Goal: Transaction & Acquisition: Purchase product/service

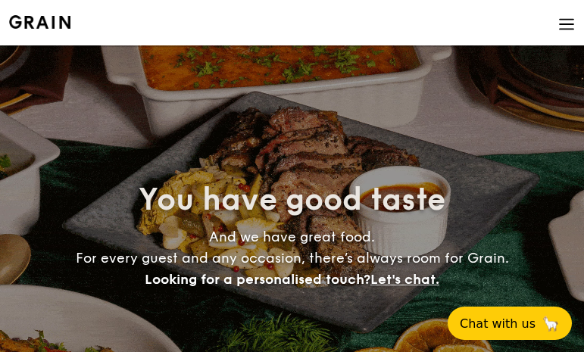
click at [568, 24] on img at bounding box center [567, 24] width 17 height 17
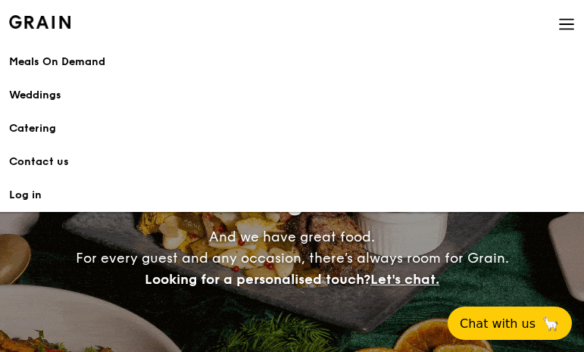
click at [92, 58] on div "Meals On Demand" at bounding box center [292, 62] width 566 height 15
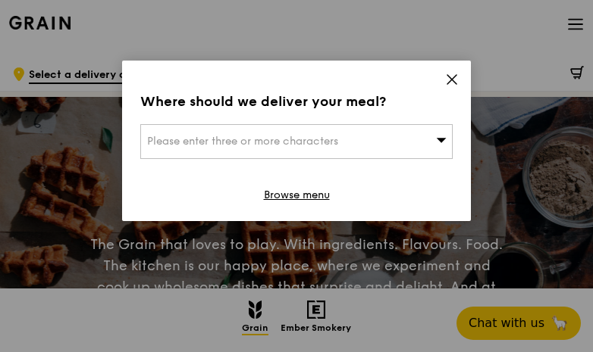
click at [455, 74] on icon at bounding box center [452, 80] width 14 height 14
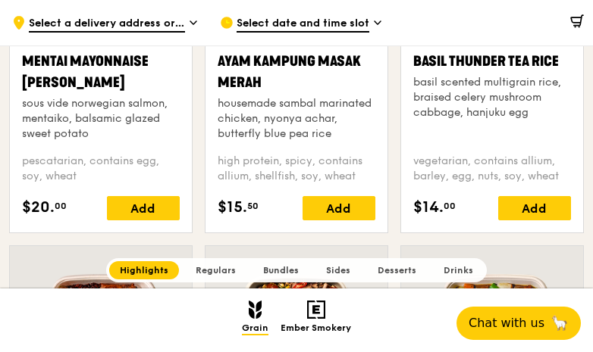
scroll to position [613, 0]
